Goal: Task Accomplishment & Management: Use online tool/utility

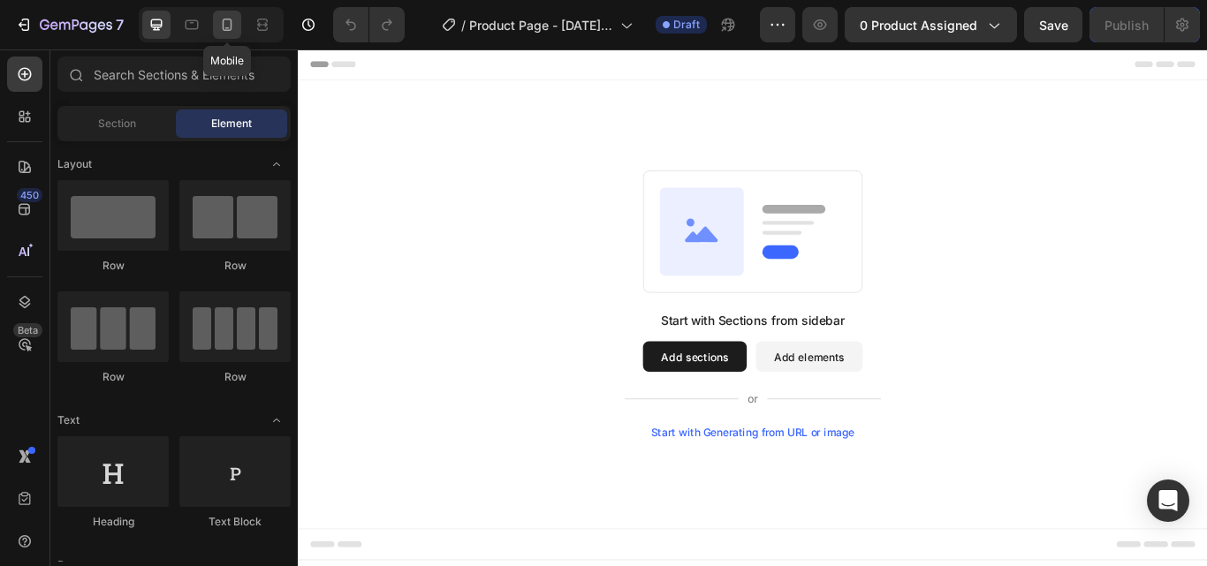
click at [225, 24] on icon at bounding box center [227, 25] width 18 height 18
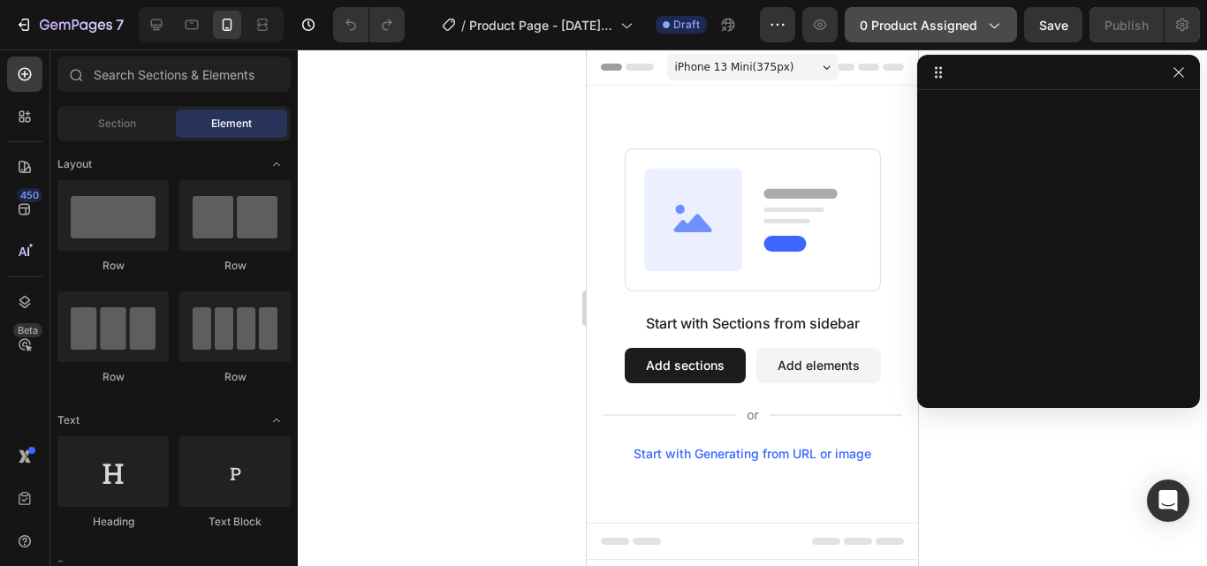
click at [892, 35] on button "0 product assigned" at bounding box center [931, 24] width 172 height 35
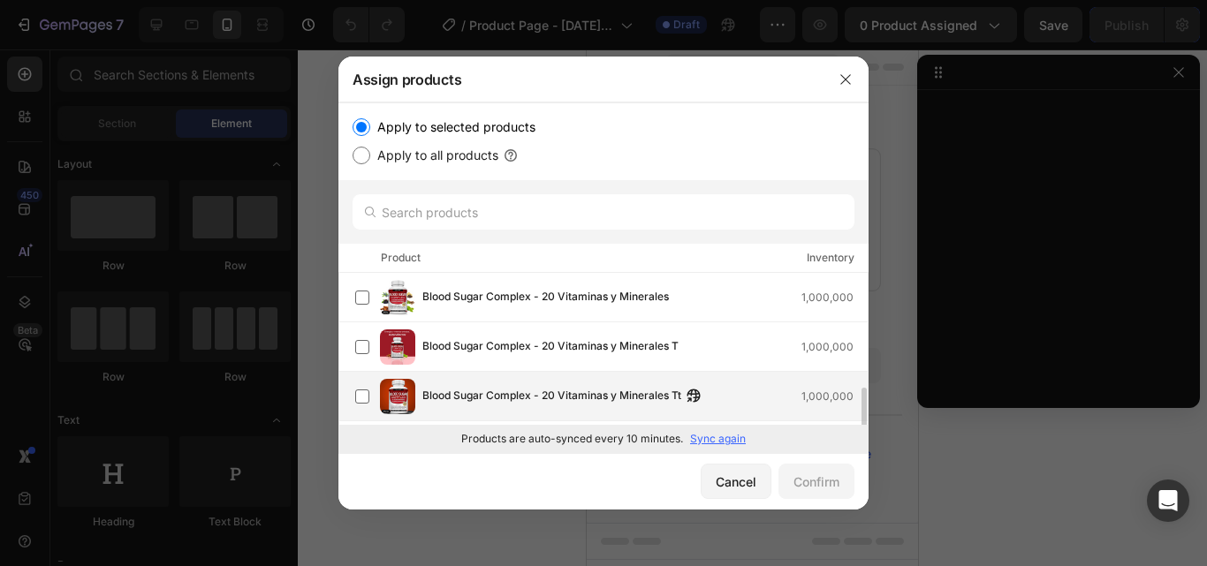
scroll to position [88, 0]
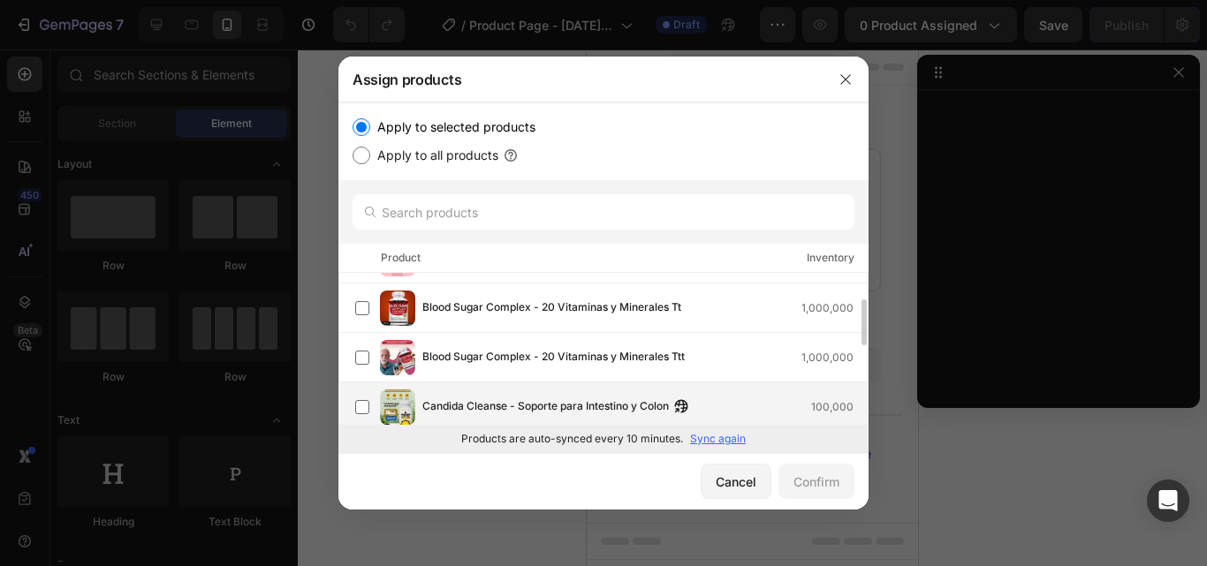
click at [466, 393] on div "Candida Cleanse - Soporte para Intestino y Colon 100,000" at bounding box center [611, 407] width 512 height 35
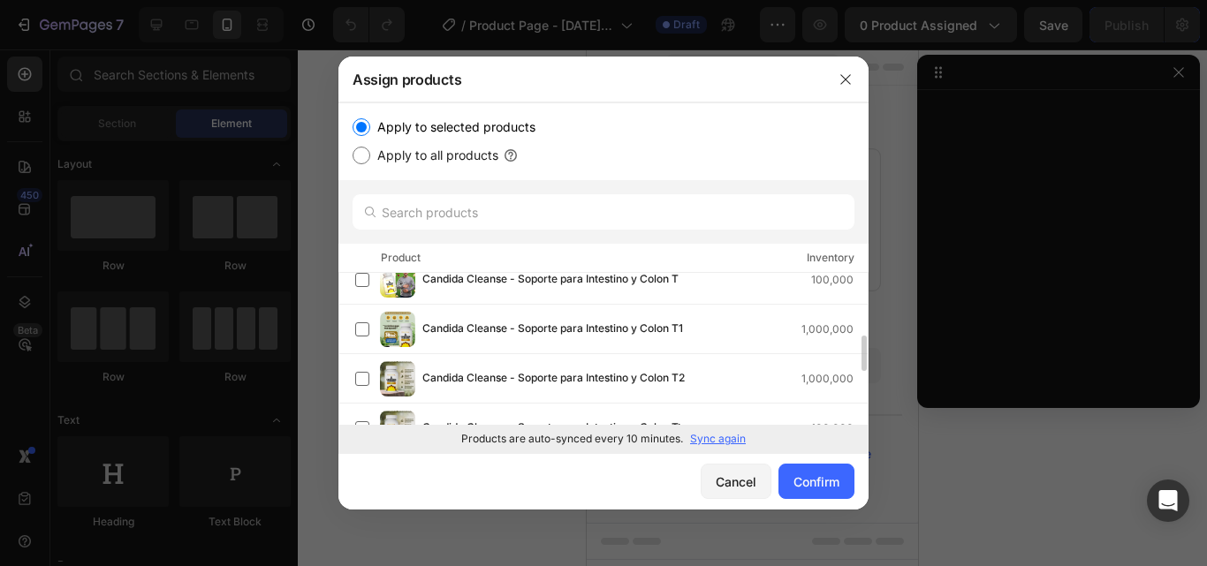
scroll to position [177, 0]
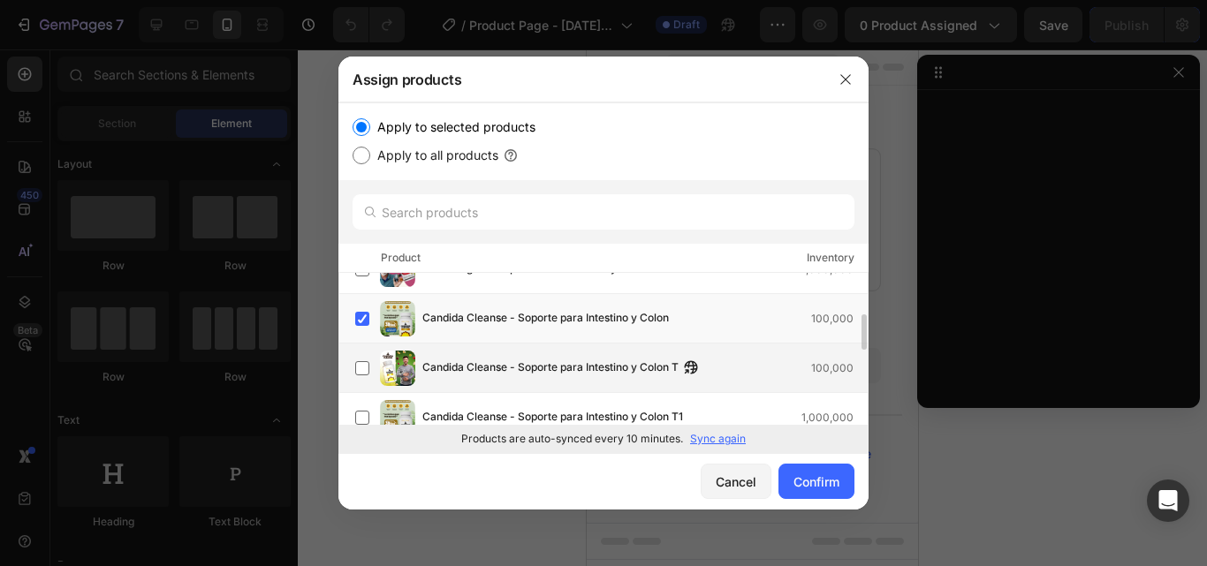
click at [475, 347] on div "Candida Cleanse - Soporte para Intestino y Colon T 100,000" at bounding box center [603, 368] width 530 height 49
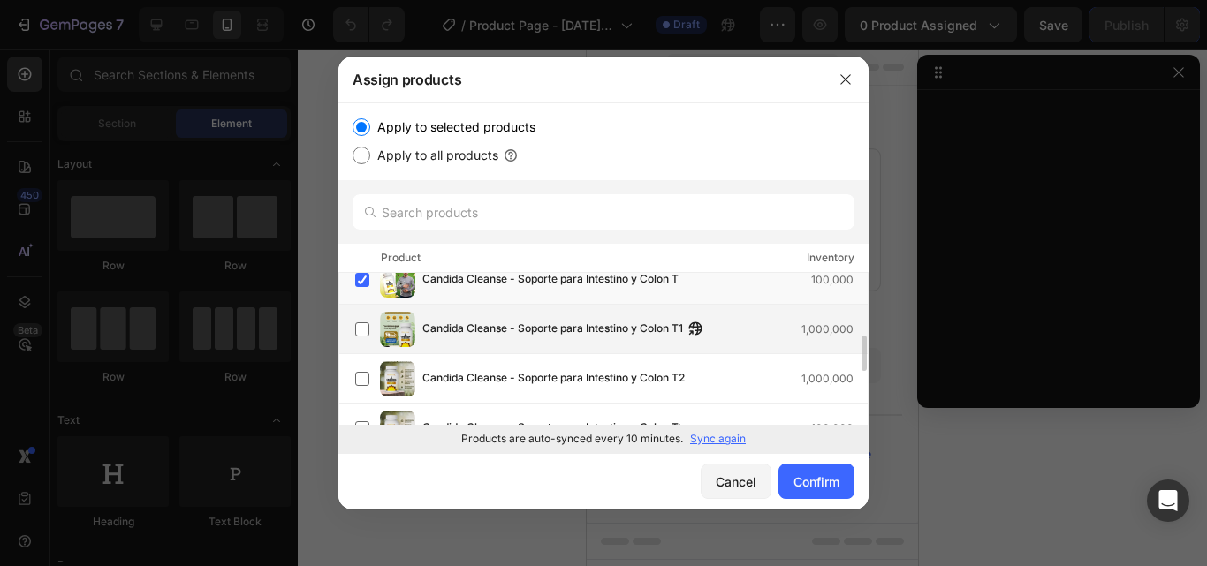
click at [479, 345] on div "Candida Cleanse - Soporte para Intestino y Colon T1 1,000,000" at bounding box center [611, 329] width 512 height 35
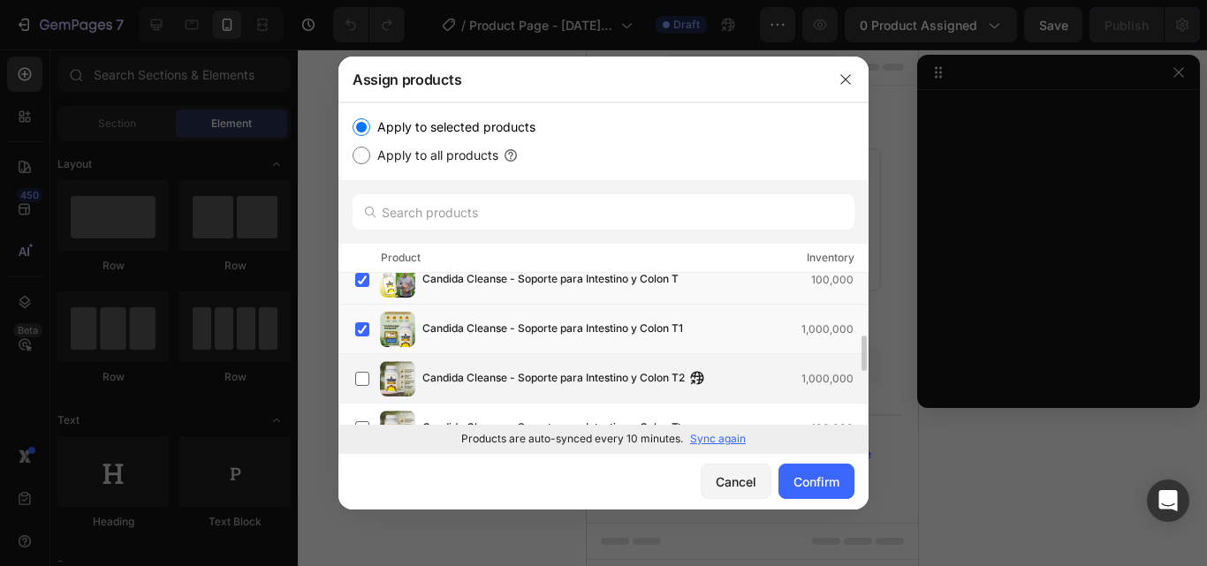
click at [483, 369] on span "Candida Cleanse - Soporte para Intestino y Colon T2" at bounding box center [553, 378] width 262 height 19
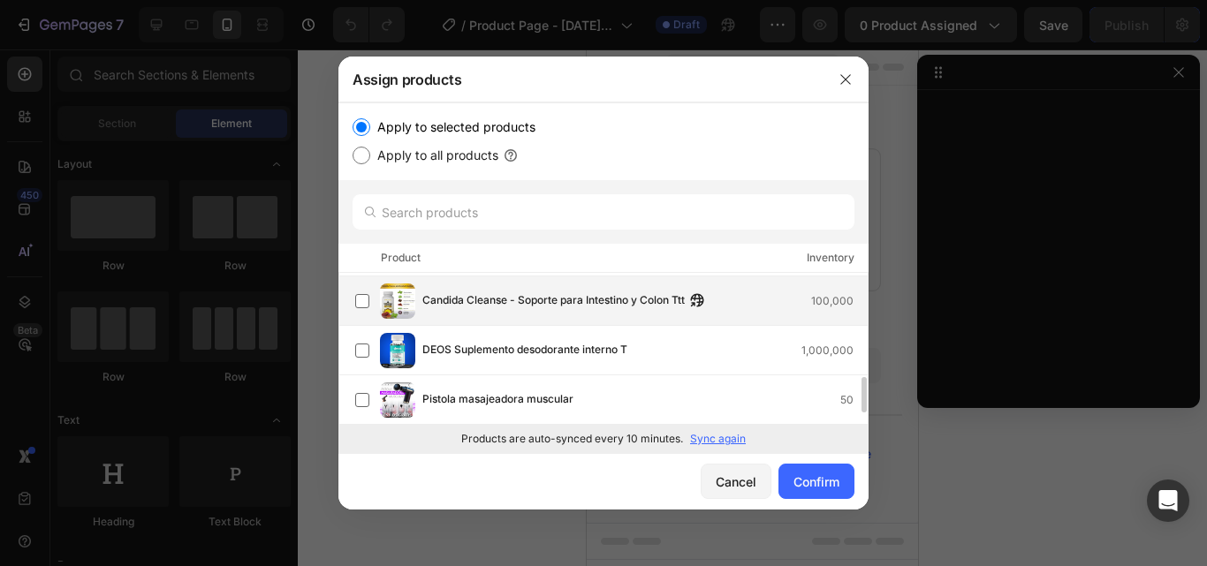
click at [490, 315] on div "Candida Cleanse - Soporte para Intestino y Colon Ttt 100,000" at bounding box center [611, 301] width 512 height 35
click at [822, 471] on button "Confirm" at bounding box center [816, 481] width 76 height 35
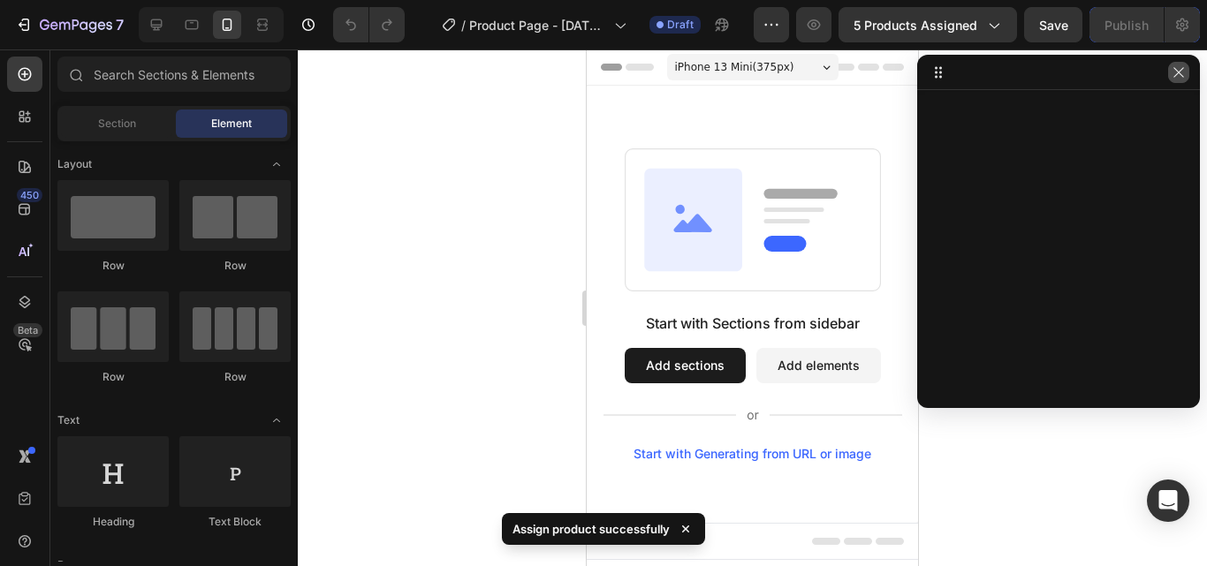
click at [1175, 75] on icon "button" at bounding box center [1179, 72] width 14 height 14
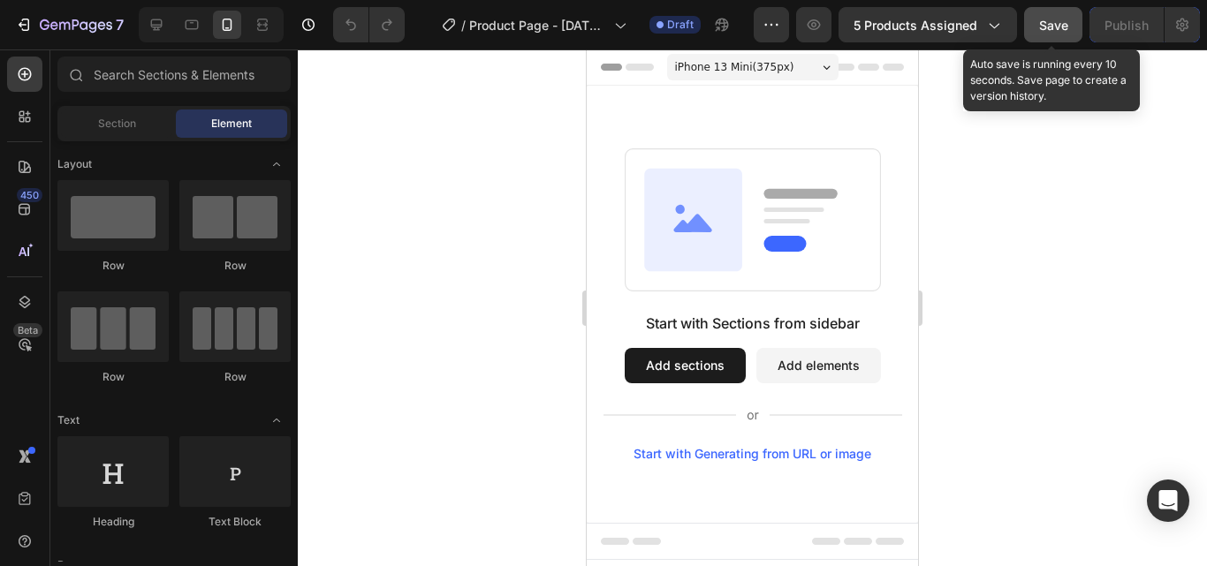
click at [1052, 18] on span "Save" at bounding box center [1053, 25] width 29 height 15
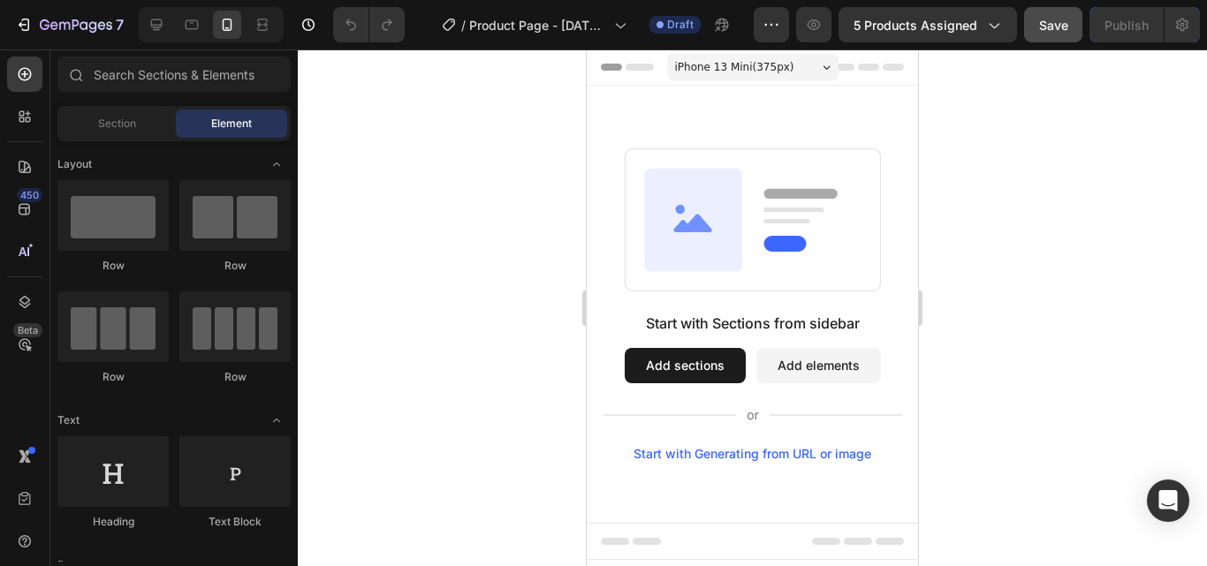
drag, startPoint x: 786, startPoint y: 467, endPoint x: 808, endPoint y: 467, distance: 22.1
click at [788, 467] on div "Start with Sections from sidebar Add sections Add elements Start with Generatin…" at bounding box center [752, 304] width 331 height 437
click at [812, 460] on div "Start with Generating from URL or image" at bounding box center [753, 454] width 238 height 14
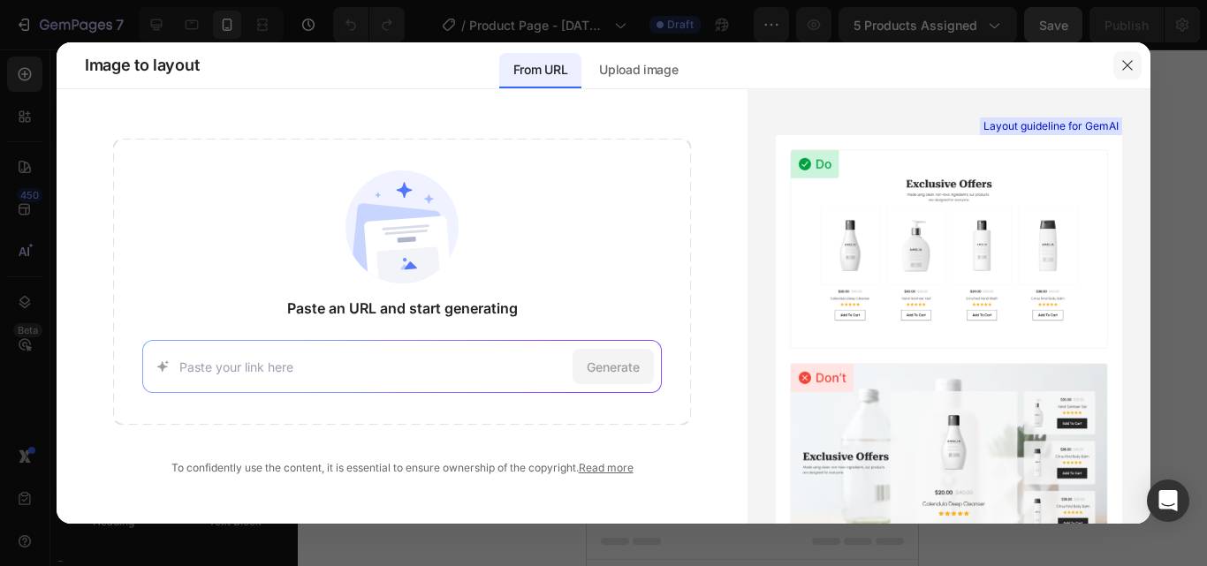
click at [1124, 77] on button "button" at bounding box center [1127, 65] width 28 height 28
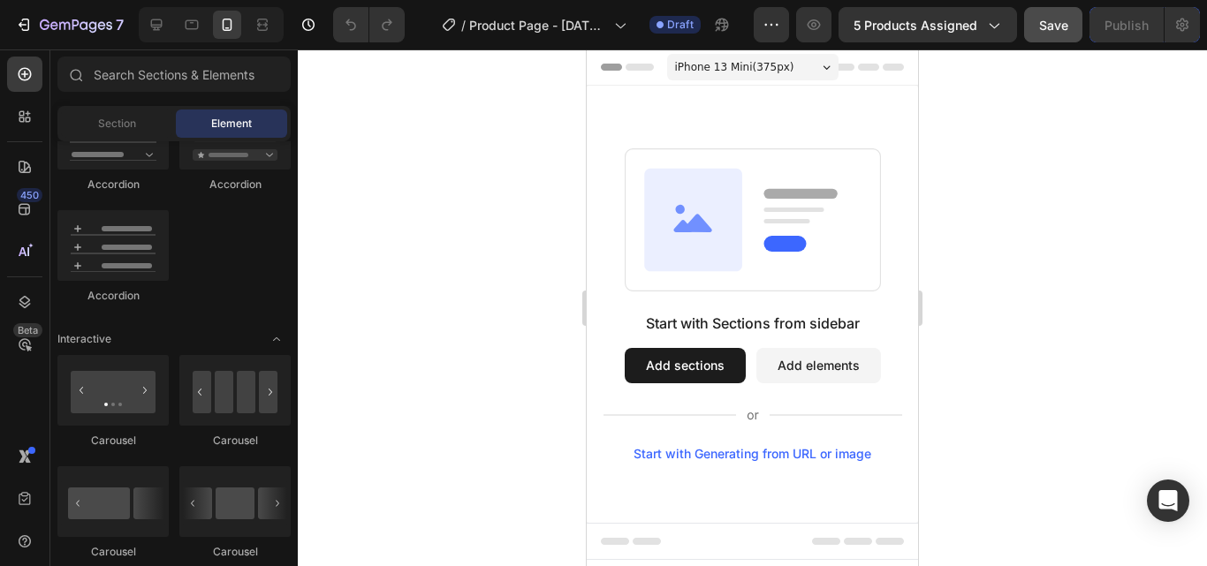
scroll to position [2011, 0]
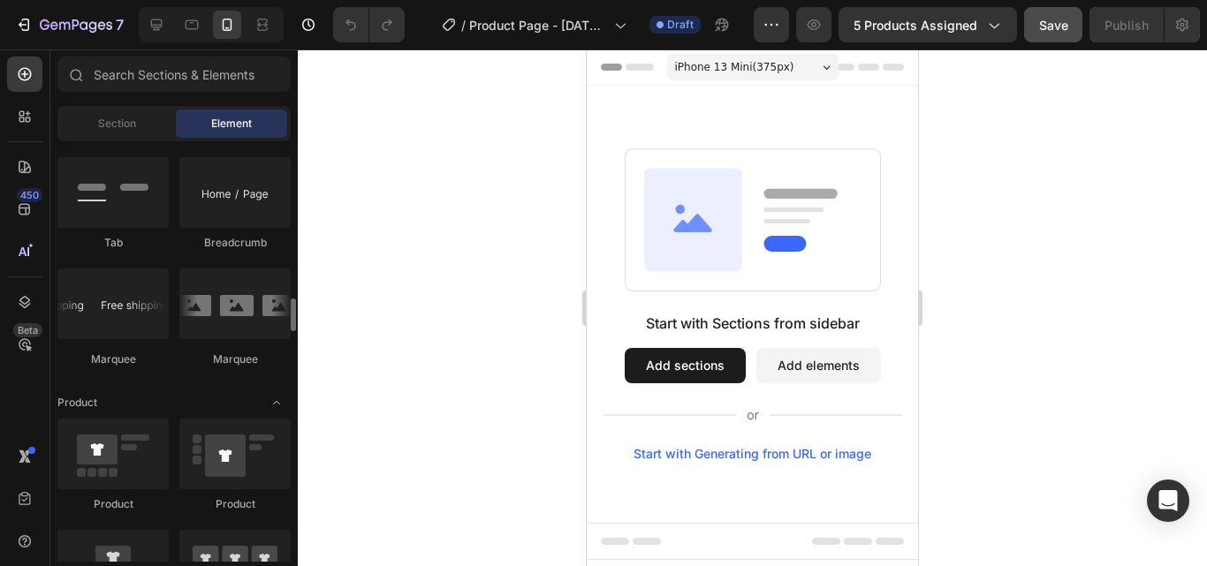
drag, startPoint x: 285, startPoint y: 287, endPoint x: 269, endPoint y: 500, distance: 213.6
click at [269, 500] on div "Layout Row Row Row Row Text Heading Text Block Button Button Button Media Image…" at bounding box center [173, 351] width 247 height 421
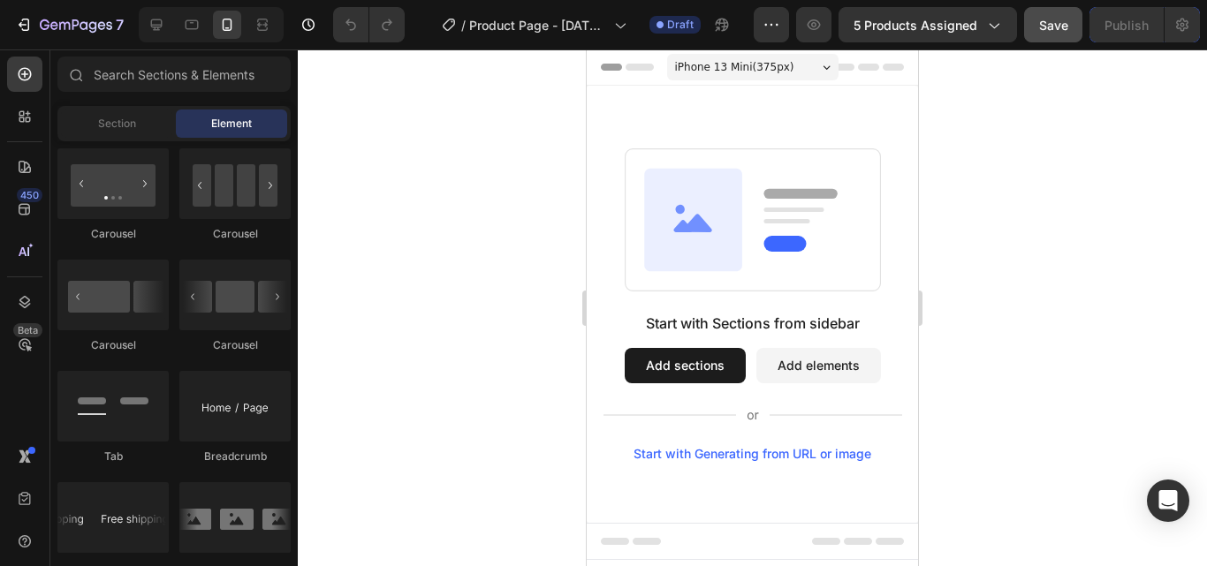
scroll to position [0, 0]
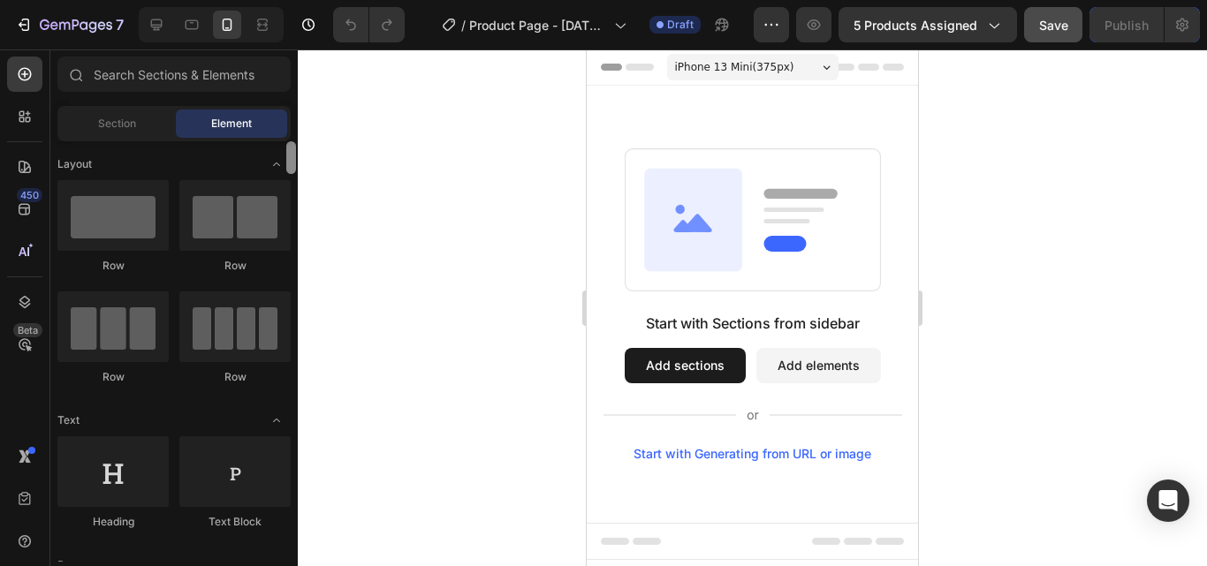
drag, startPoint x: 290, startPoint y: 323, endPoint x: 327, endPoint y: 47, distance: 279.0
click at [327, 0] on div "7 / Product Page - Sep 26, 02:37:45 Draft Preview 5 products assigned Save Publ…" at bounding box center [603, 0] width 1207 height 0
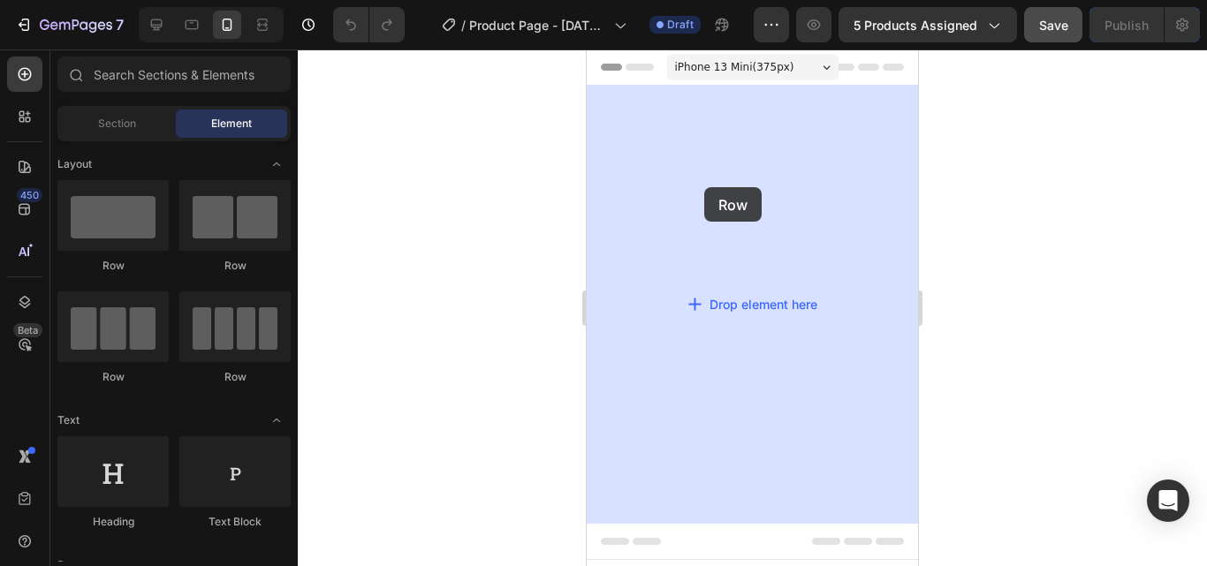
drag, startPoint x: 664, startPoint y: 260, endPoint x: 704, endPoint y: 187, distance: 83.1
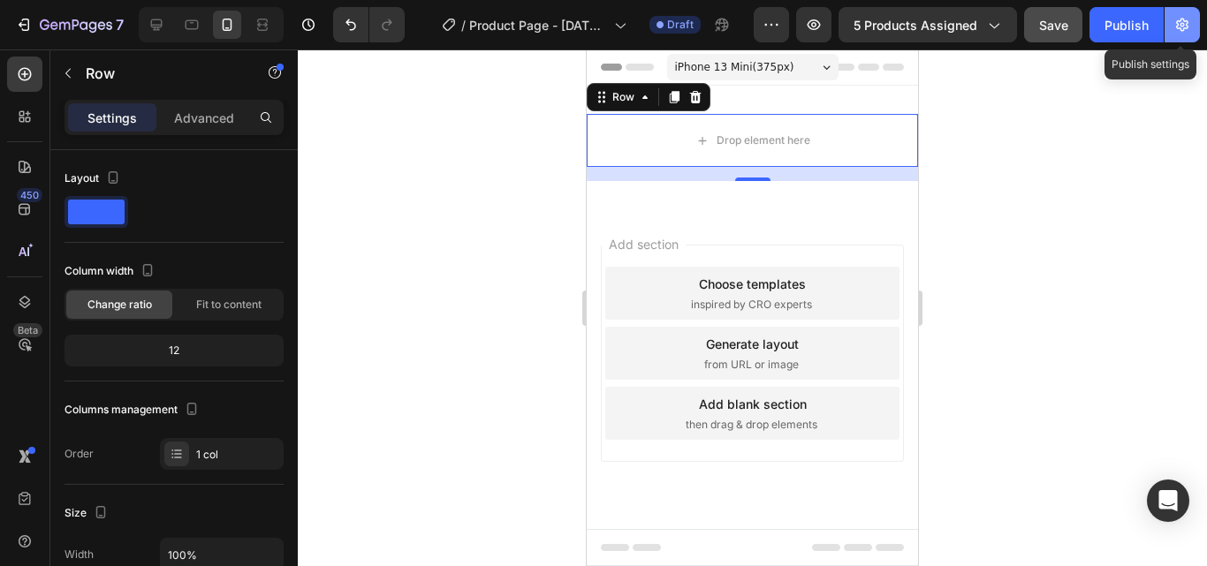
click at [1181, 31] on icon "button" at bounding box center [1182, 25] width 12 height 13
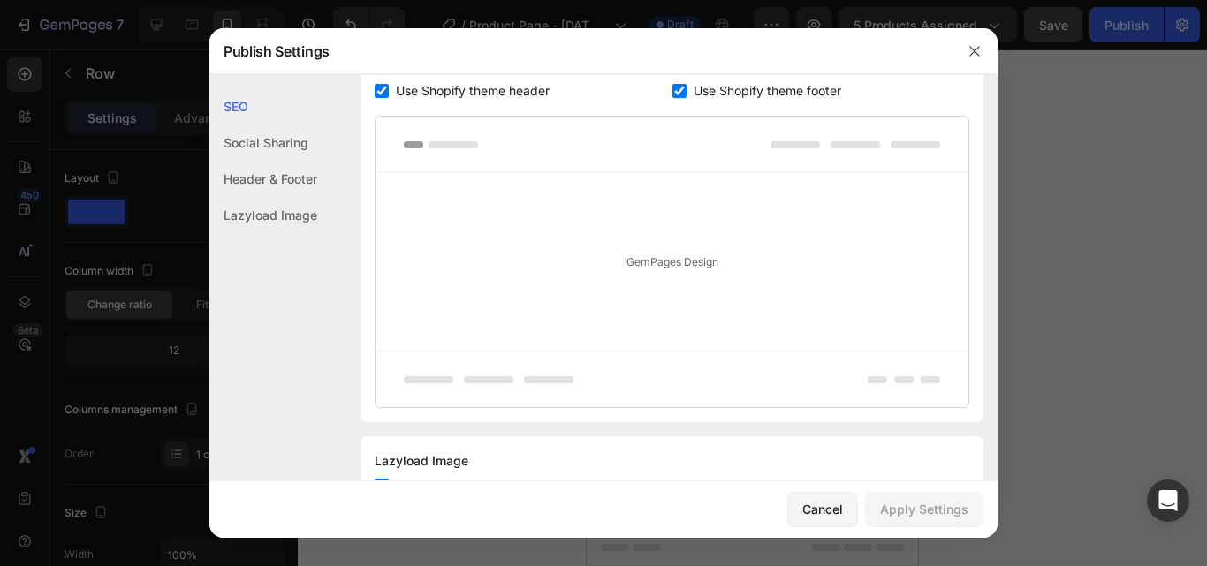
scroll to position [353, 0]
click at [459, 97] on span "Use Shopify theme header" at bounding box center [473, 90] width 154 height 21
checkbox input "false"
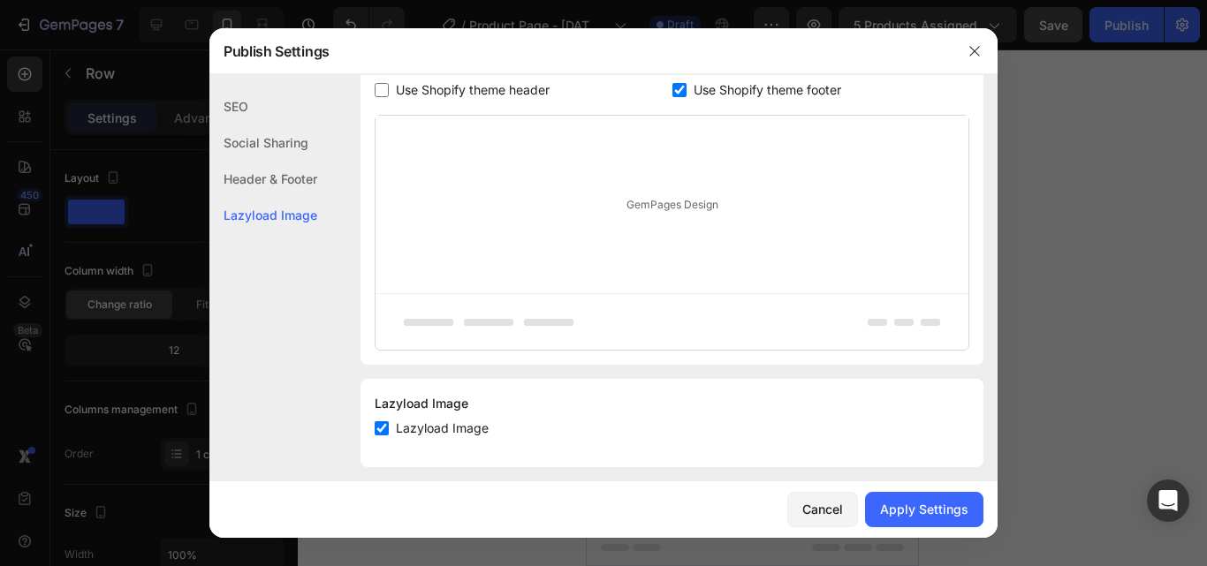
click at [714, 88] on span "Use Shopify theme footer" at bounding box center [768, 90] width 148 height 21
checkbox input "false"
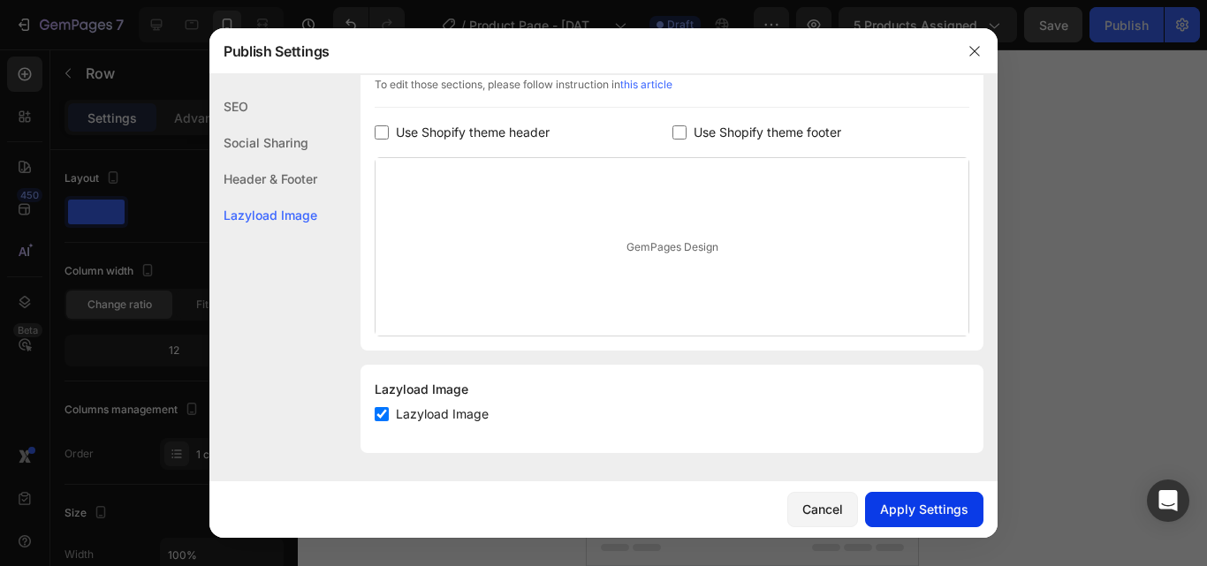
click at [936, 499] on button "Apply Settings" at bounding box center [924, 509] width 118 height 35
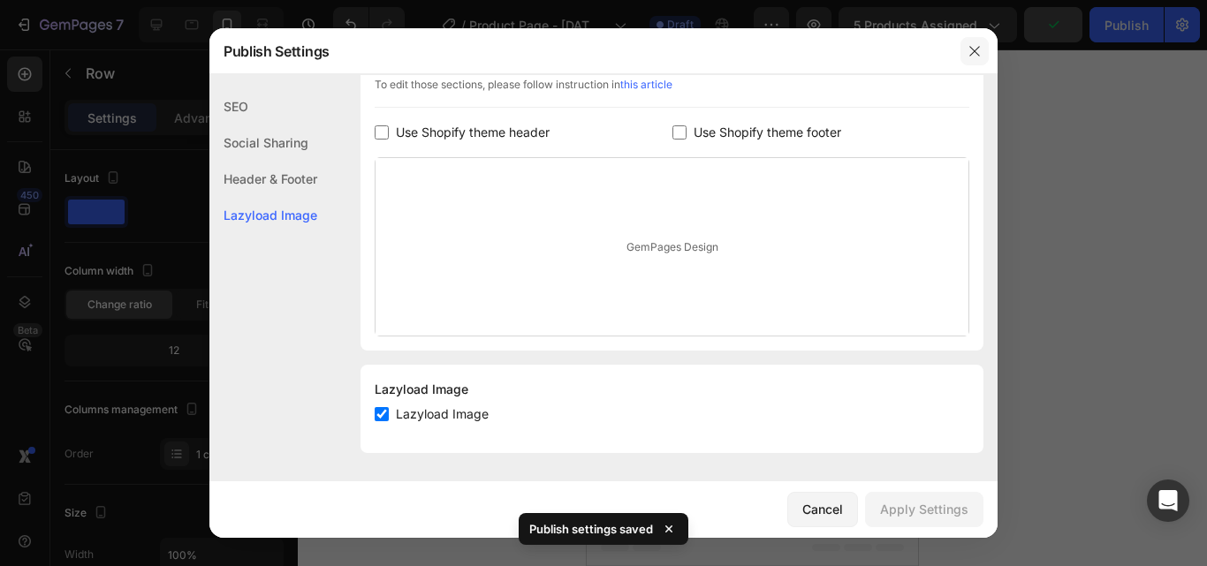
click at [967, 57] on button "button" at bounding box center [974, 51] width 28 height 28
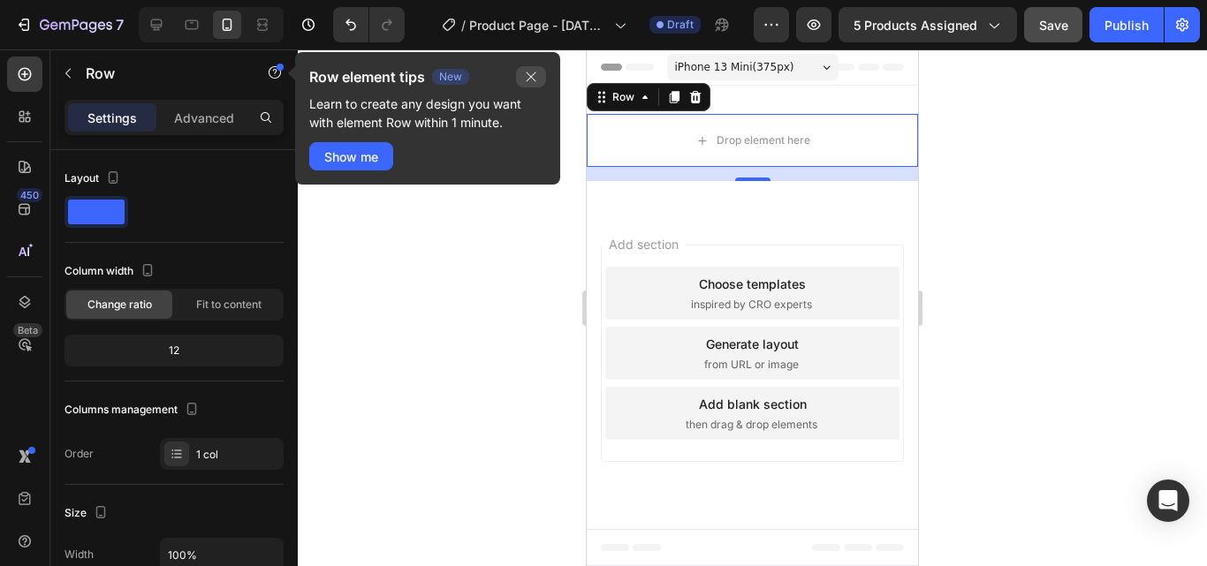
click at [528, 74] on icon "button" at bounding box center [531, 77] width 14 height 14
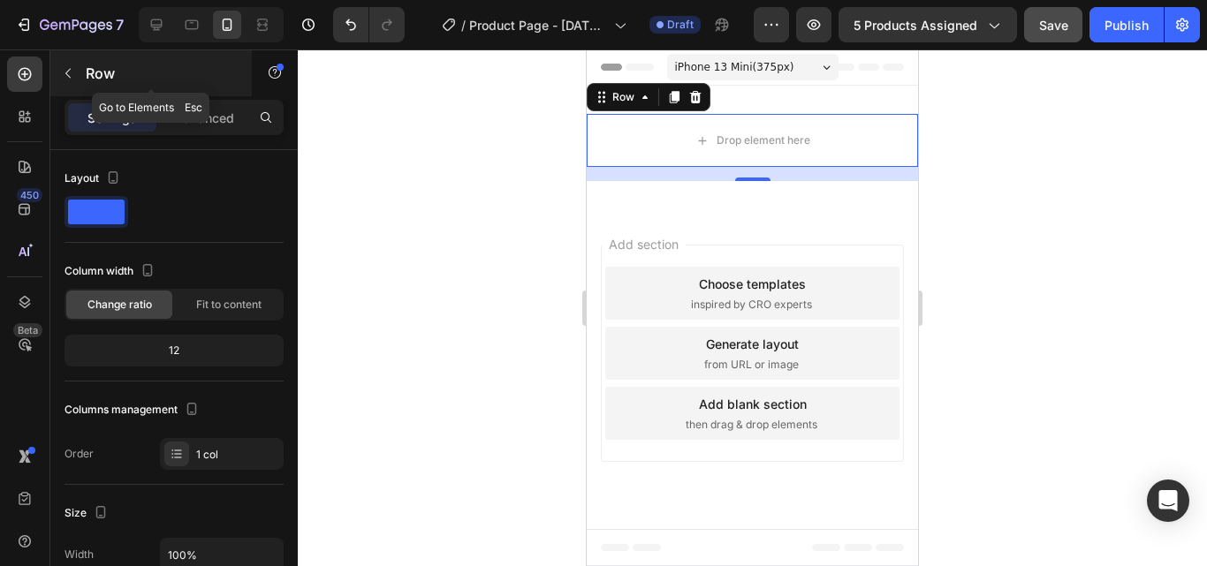
click at [80, 69] on button "button" at bounding box center [68, 73] width 28 height 28
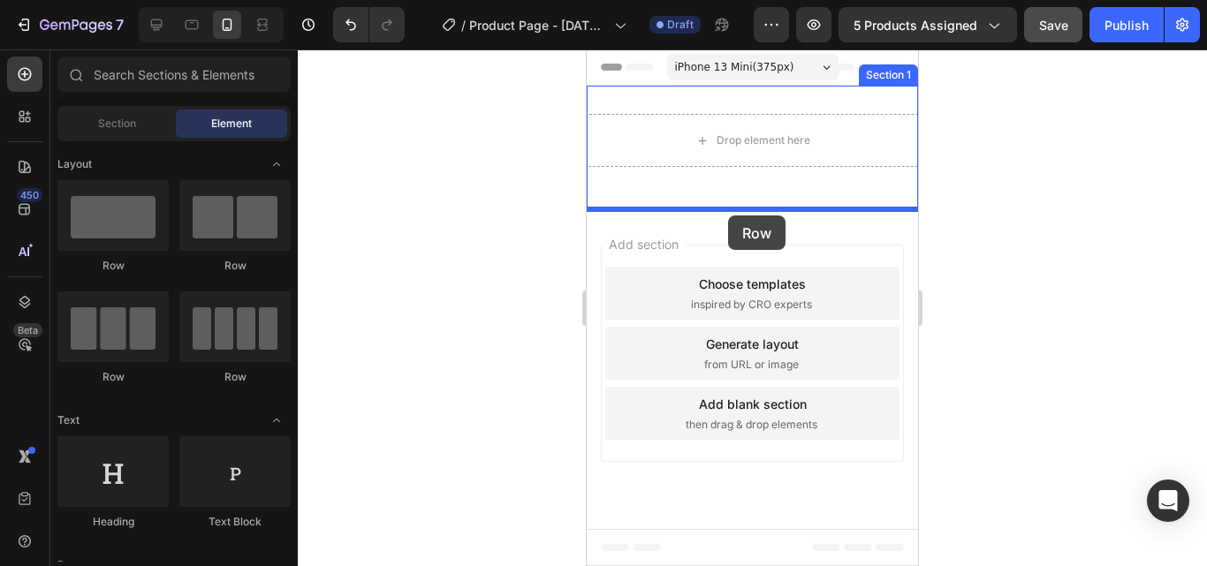
drag, startPoint x: 733, startPoint y: 285, endPoint x: 728, endPoint y: 216, distance: 69.9
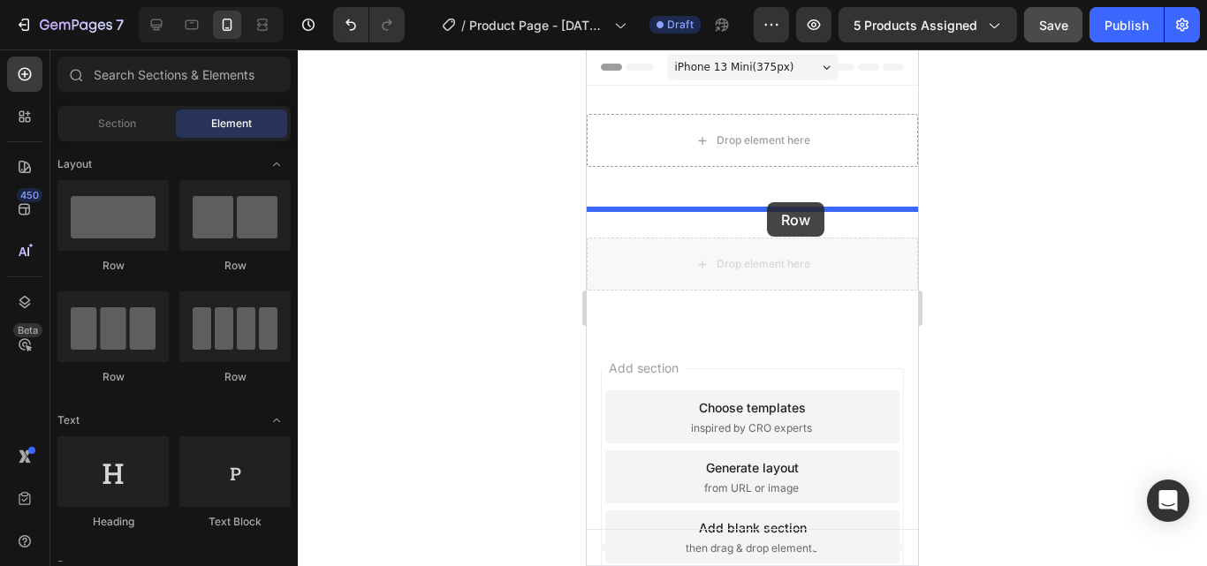
drag, startPoint x: 763, startPoint y: 251, endPoint x: 767, endPoint y: 202, distance: 48.8
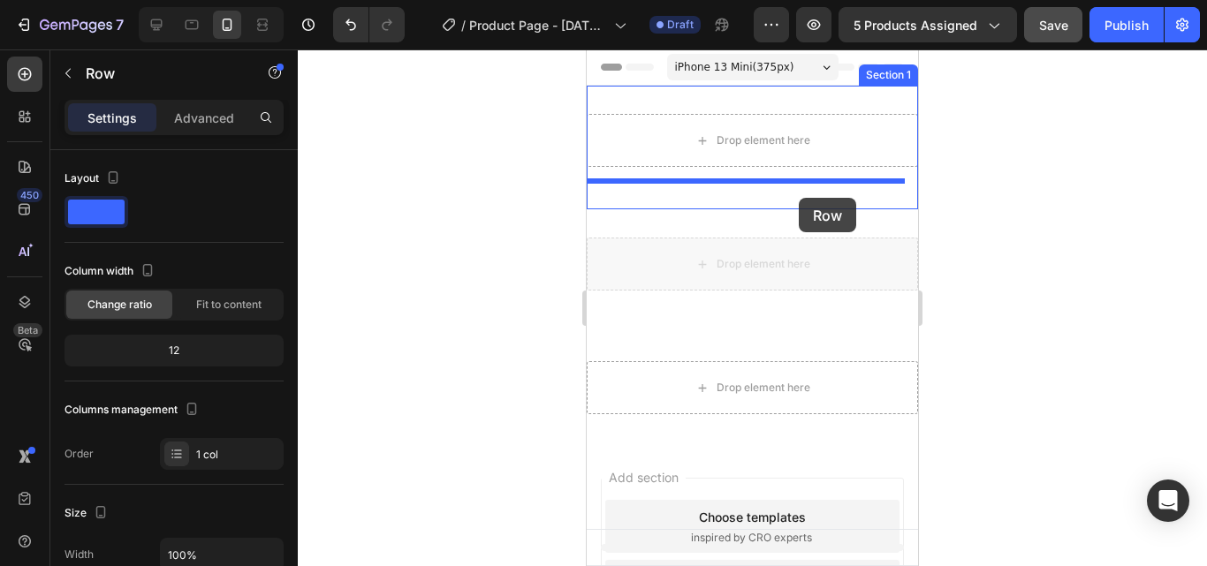
drag, startPoint x: 821, startPoint y: 265, endPoint x: 793, endPoint y: 193, distance: 77.5
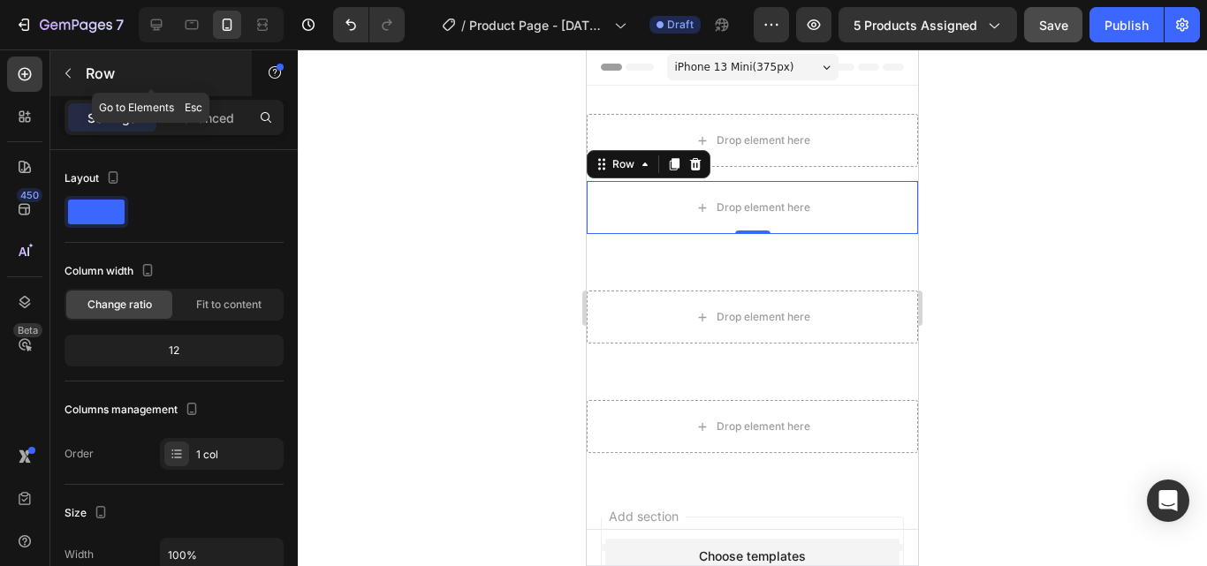
click at [83, 74] on div "Row" at bounding box center [150, 73] width 201 height 46
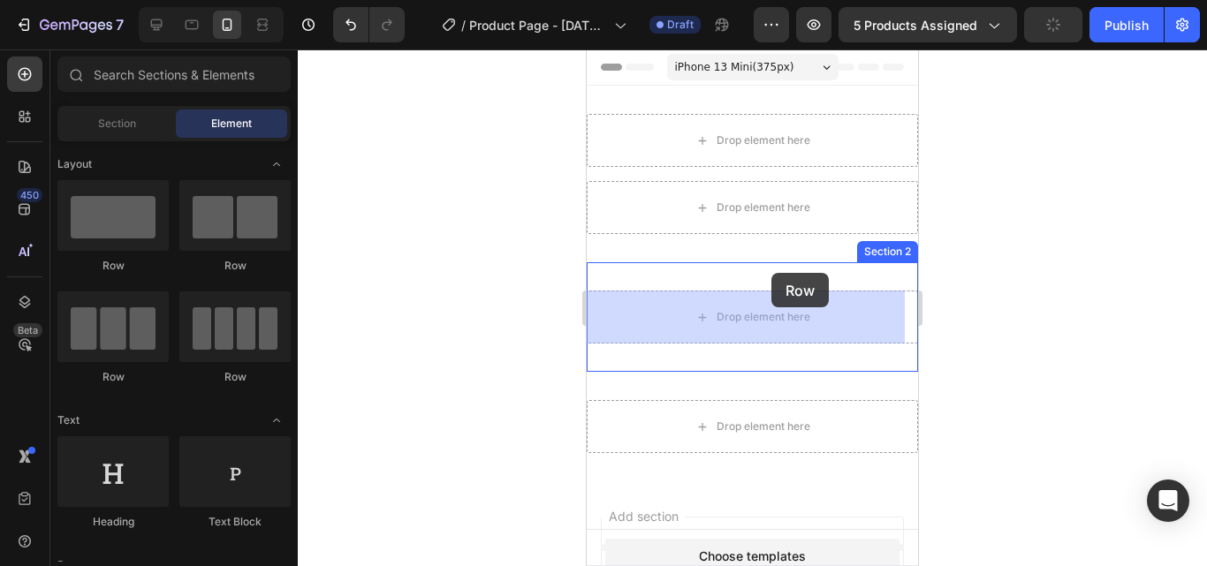
drag, startPoint x: 707, startPoint y: 251, endPoint x: 771, endPoint y: 273, distance: 68.2
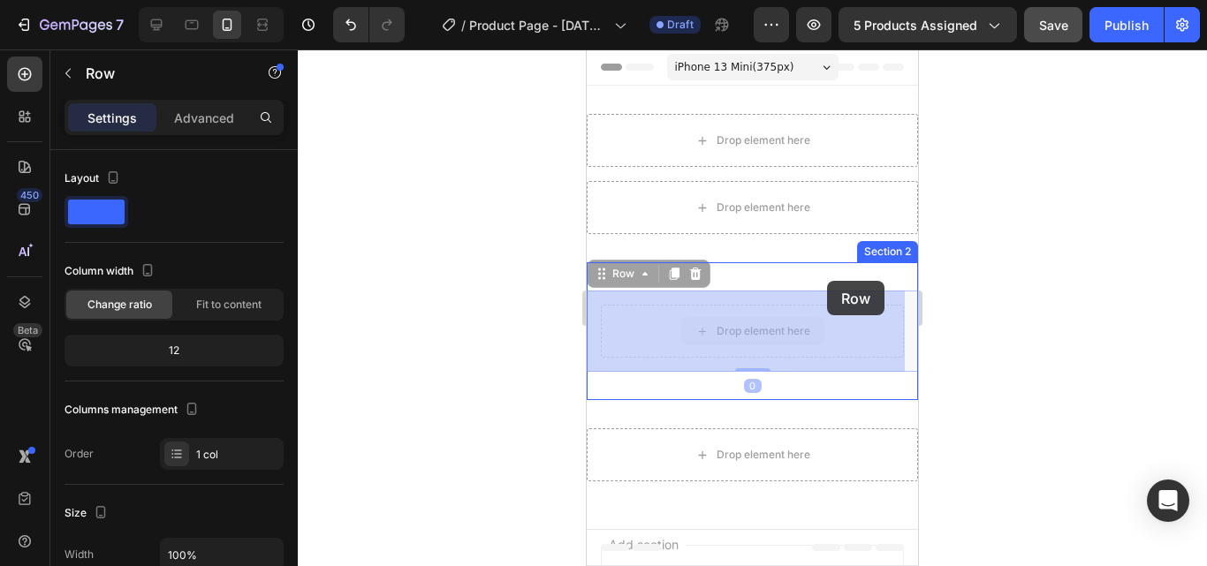
drag, startPoint x: 820, startPoint y: 330, endPoint x: 827, endPoint y: 281, distance: 50.0
click at [827, 281] on div "iPhone 13 Mini ( 375 px) iPhone 13 Mini iPhone 13 Pro iPhone 11 Pro Max iPhone …" at bounding box center [752, 426] width 331 height 755
